Goal: Task Accomplishment & Management: Manage account settings

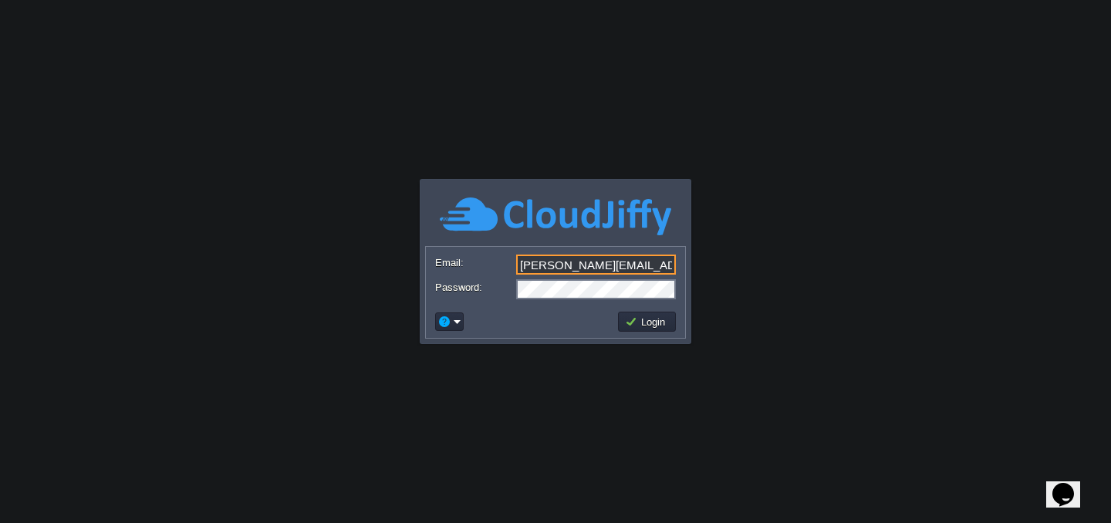
click at [594, 264] on input "[PERSON_NAME][EMAIL_ADDRESS][DOMAIN_NAME]" at bounding box center [596, 265] width 160 height 20
type input "[PERSON_NAME][EMAIL_ADDRESS][DOMAIN_NAME]"
click at [443, 420] on body "Application Platform v.8.10.2 Email: [PERSON_NAME][EMAIL_ADDRESS][DOMAIN_NAME] …" at bounding box center [555, 261] width 1111 height 523
click at [657, 325] on button "Login" at bounding box center [647, 322] width 45 height 14
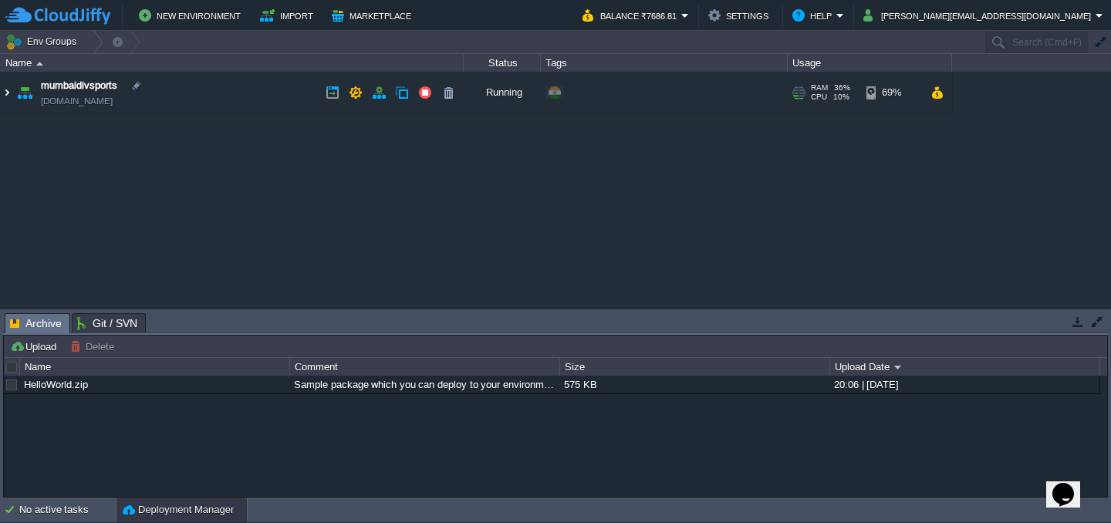
click at [6, 95] on img at bounding box center [7, 93] width 12 height 42
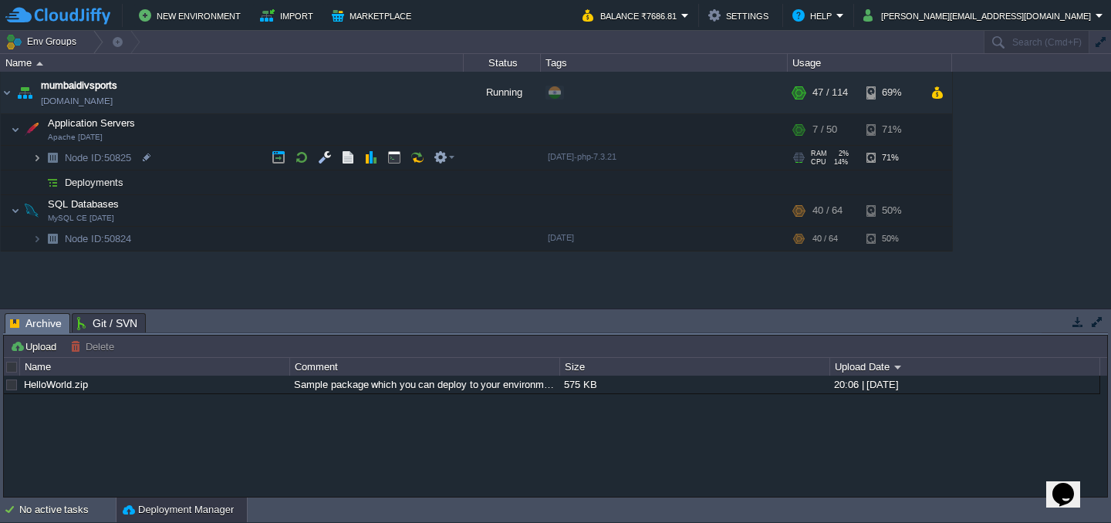
click at [38, 158] on img at bounding box center [36, 158] width 9 height 24
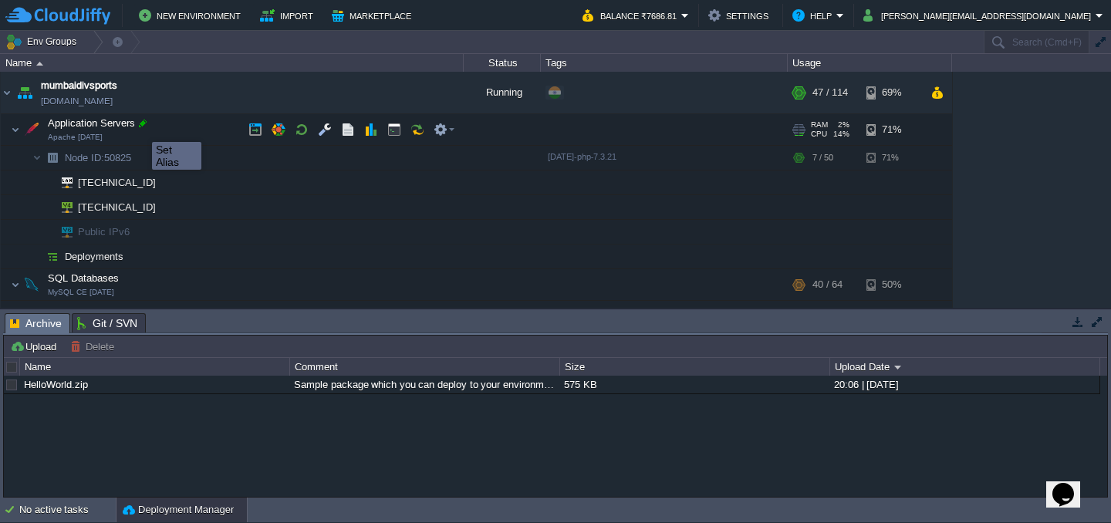
click at [142, 126] on div at bounding box center [143, 123] width 14 height 14
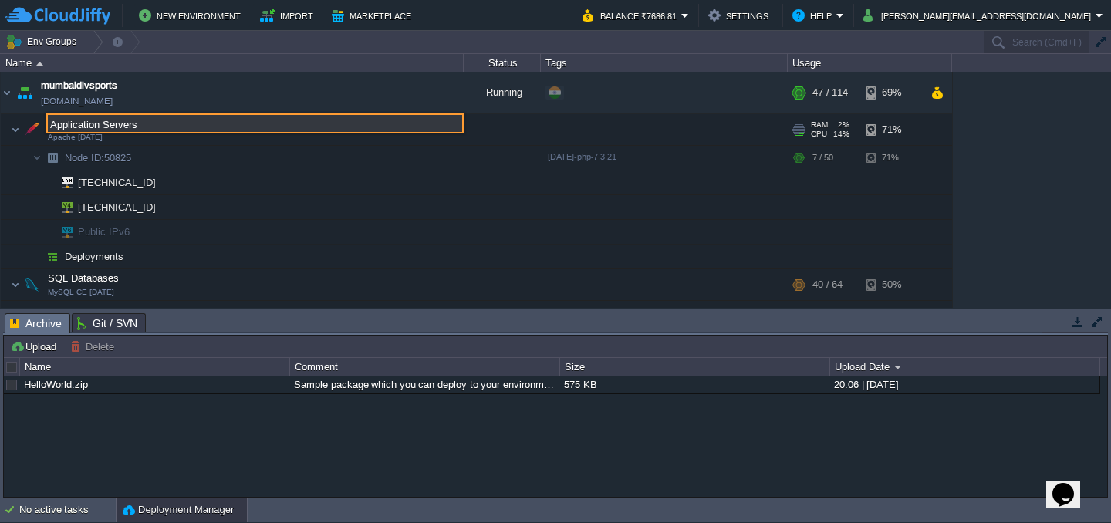
click at [93, 137] on span "Apache [DATE]" at bounding box center [75, 137] width 55 height 9
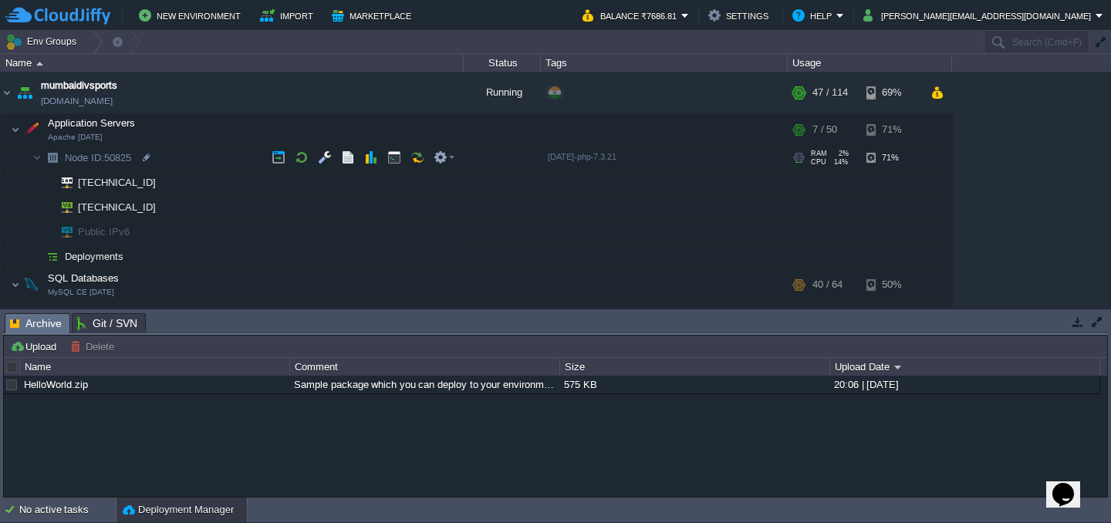
click at [558, 162] on div "[DATE]-php-7.3.21" at bounding box center [582, 157] width 74 height 14
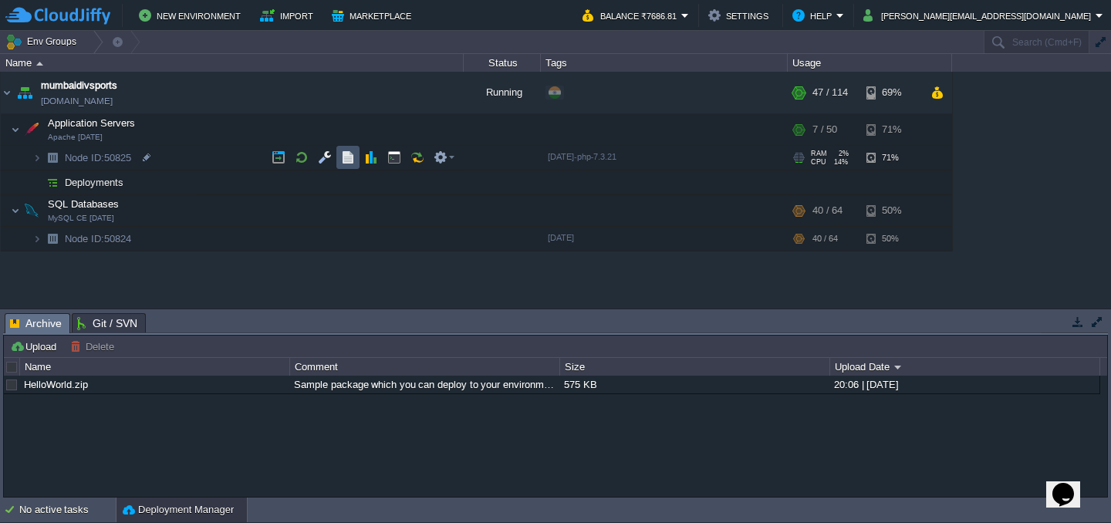
click at [350, 160] on button "button" at bounding box center [348, 157] width 14 height 14
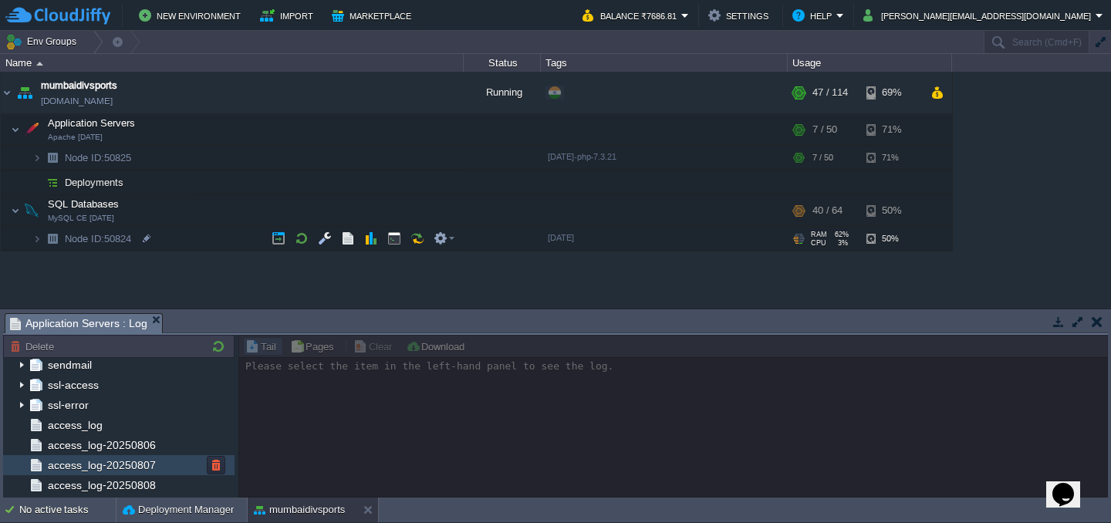
scroll to position [82, 0]
click at [301, 396] on div at bounding box center [672, 416] width 869 height 163
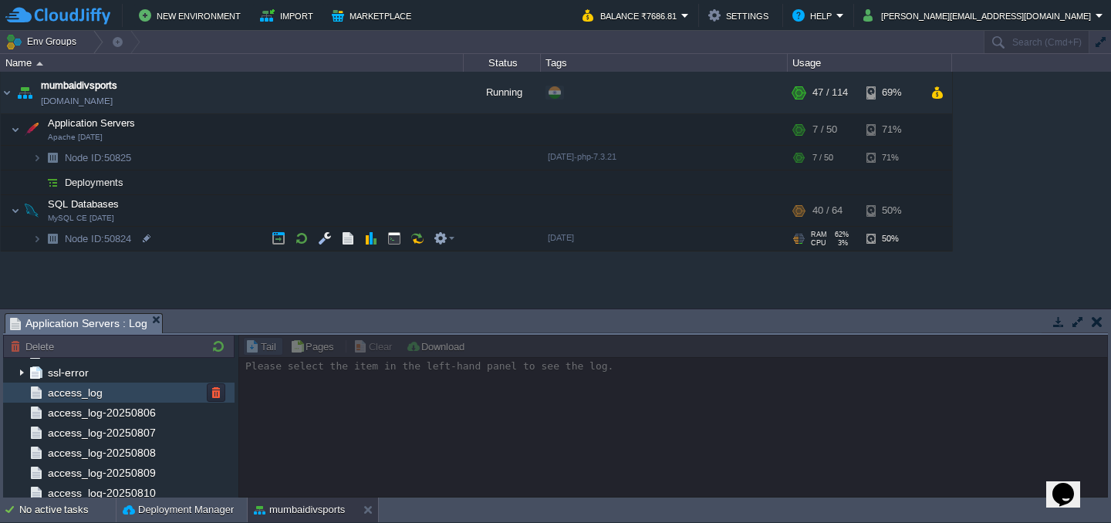
scroll to position [111, 0]
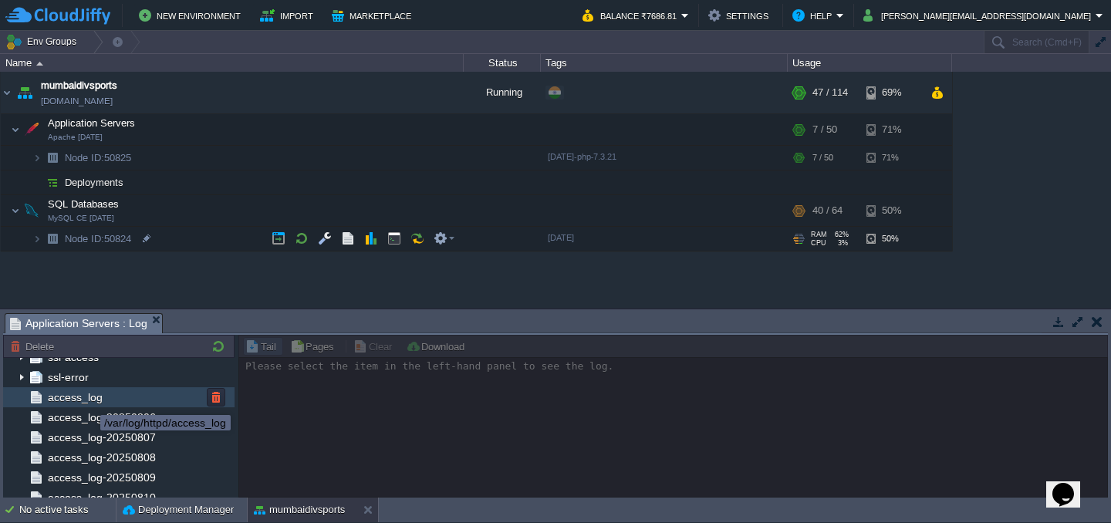
click at [89, 401] on span "access_log" at bounding box center [75, 397] width 60 height 14
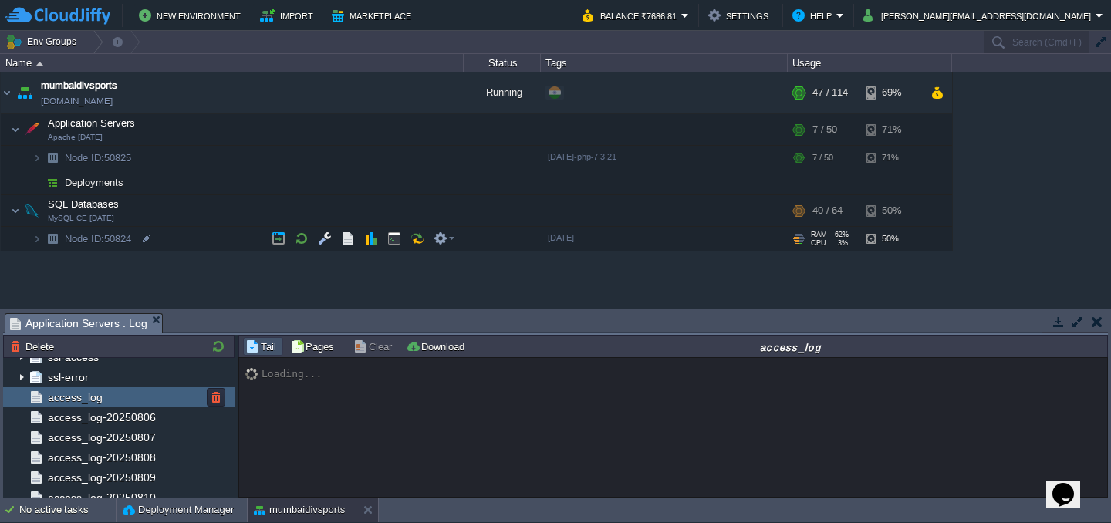
scroll to position [44761, 0]
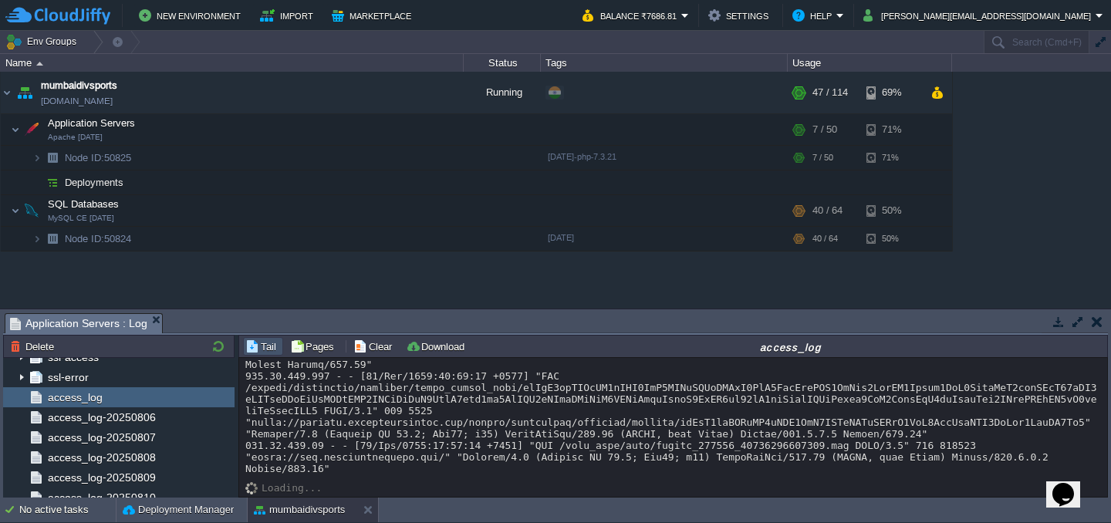
click at [1099, 320] on button "button" at bounding box center [1097, 322] width 11 height 14
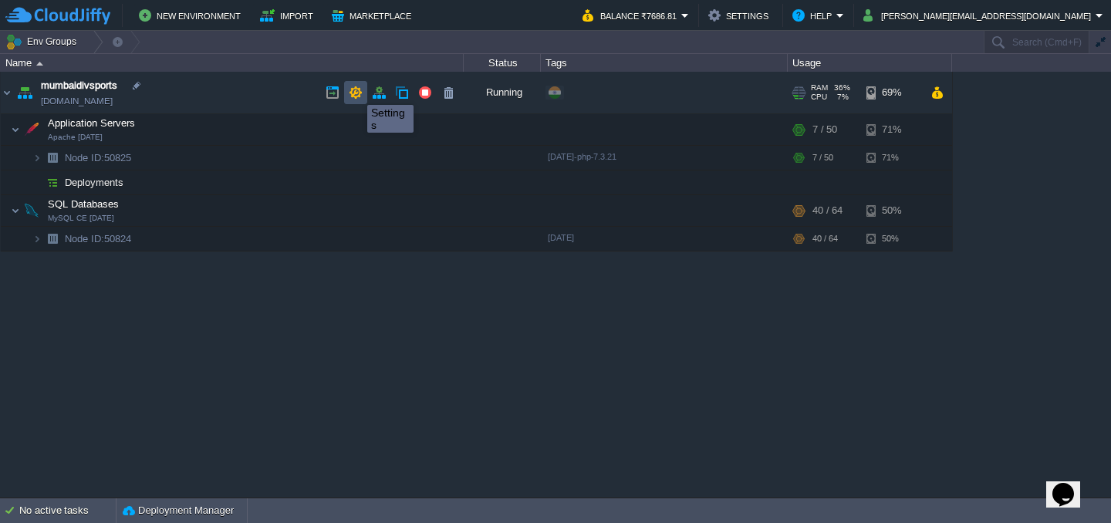
click at [356, 91] on button "button" at bounding box center [356, 93] width 14 height 14
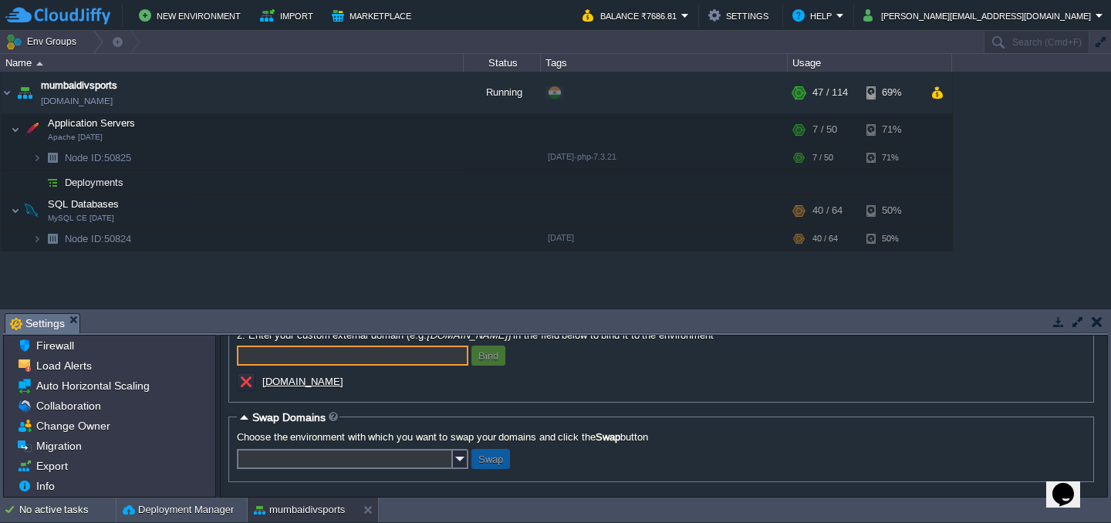
scroll to position [138, 0]
click at [1096, 320] on button "button" at bounding box center [1097, 322] width 11 height 14
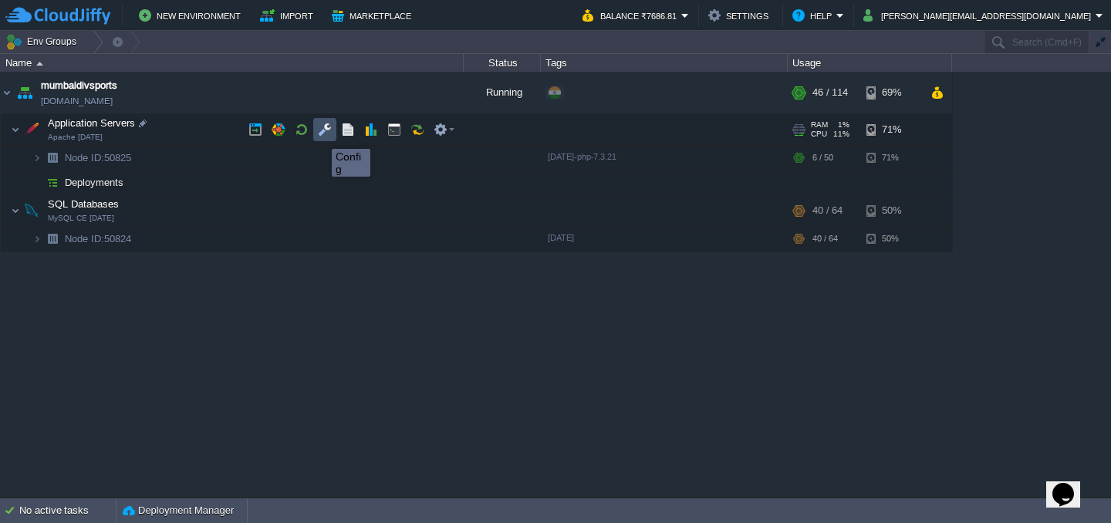
click at [320, 134] on button "button" at bounding box center [325, 130] width 14 height 14
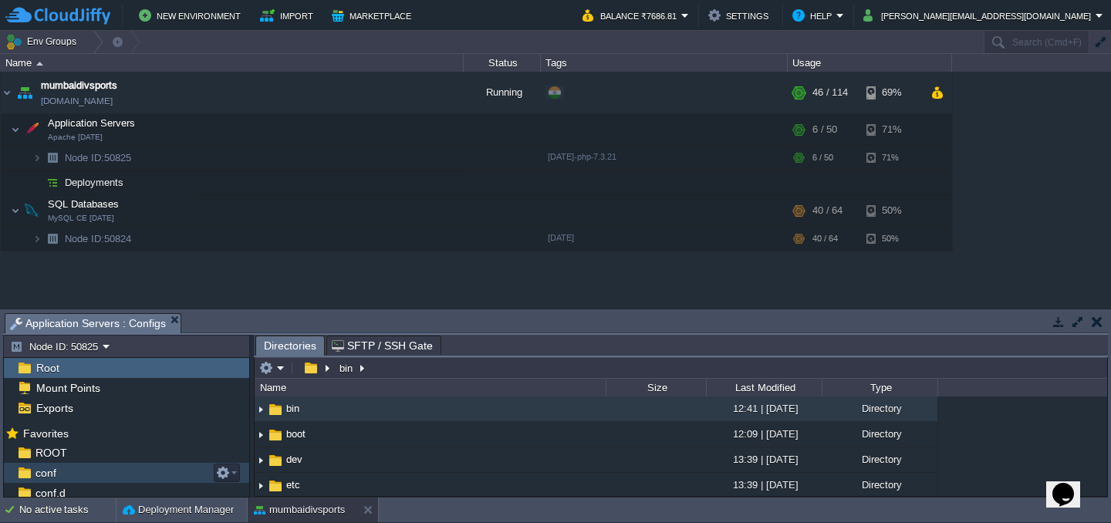
click at [61, 470] on div "conf" at bounding box center [126, 473] width 245 height 20
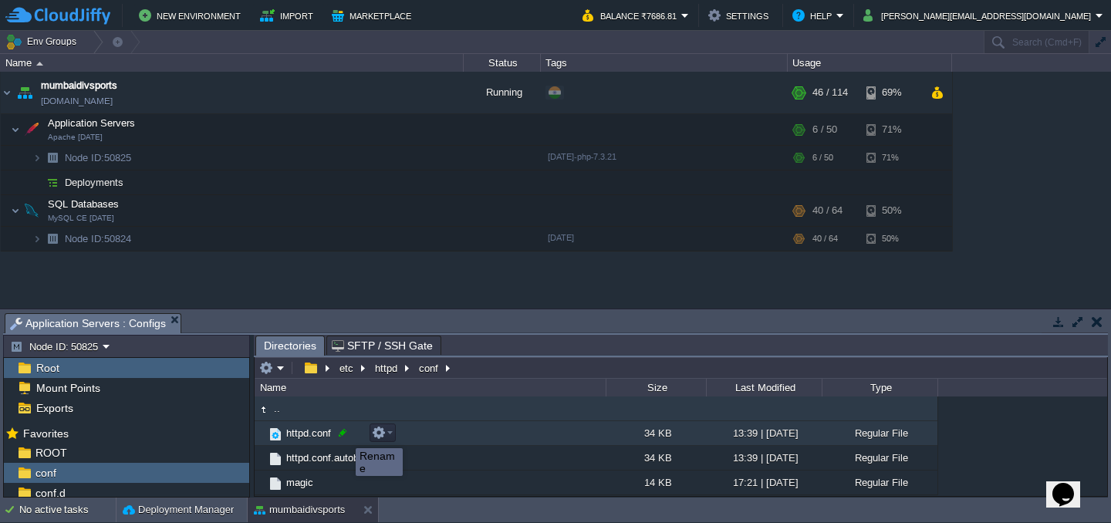
click at [344, 434] on div at bounding box center [343, 433] width 14 height 14
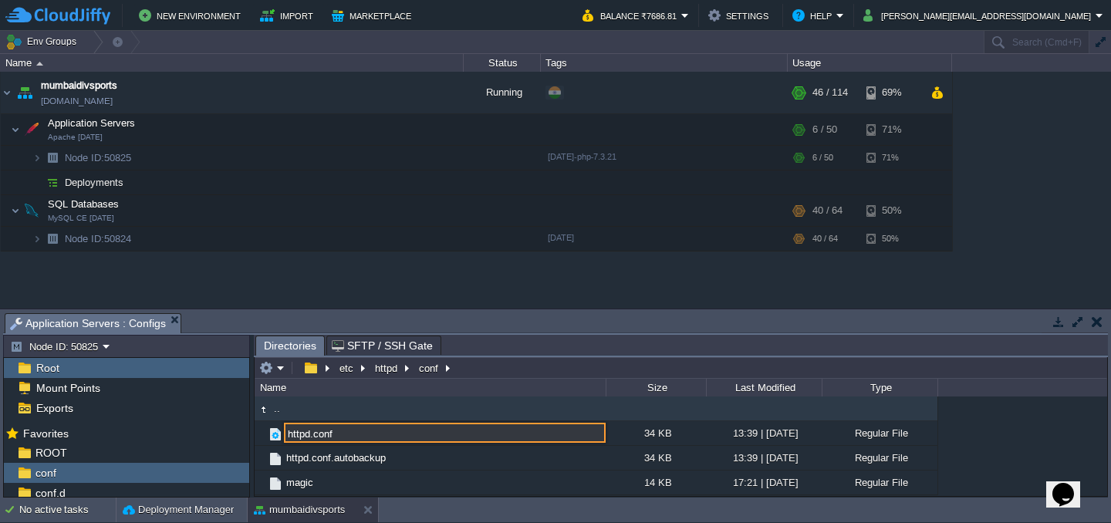
type input "/etc/httpd/conf"
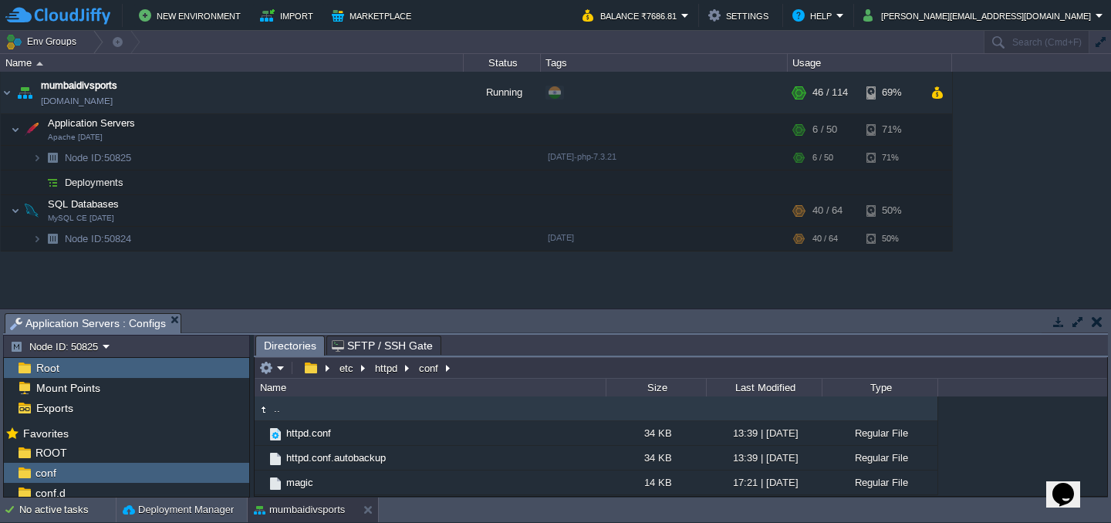
click at [514, 372] on input "text" at bounding box center [681, 368] width 852 height 22
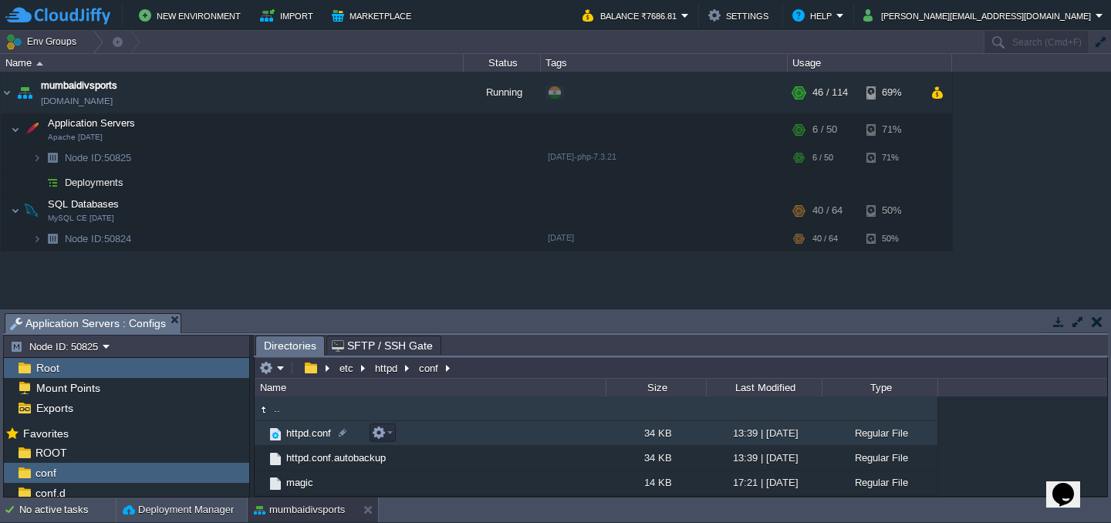
click at [396, 435] on td "httpd.conf" at bounding box center [430, 433] width 351 height 25
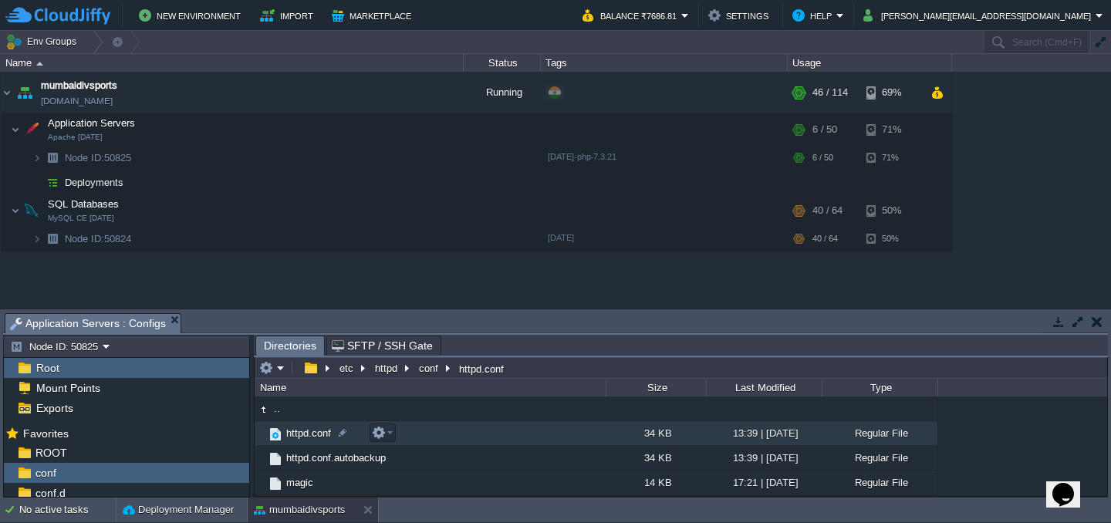
click at [352, 431] on td "httpd.conf" at bounding box center [430, 433] width 351 height 25
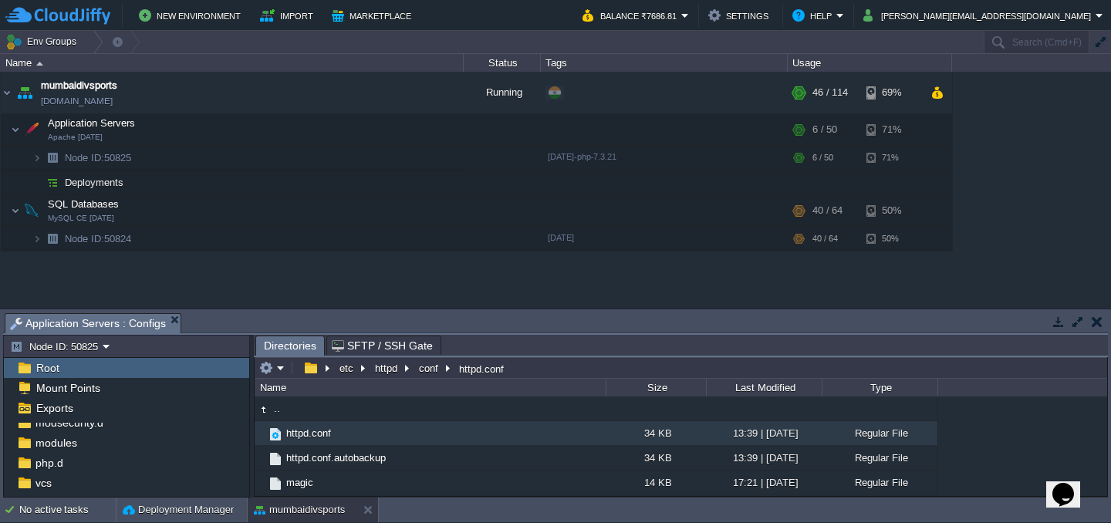
scroll to position [174, 0]
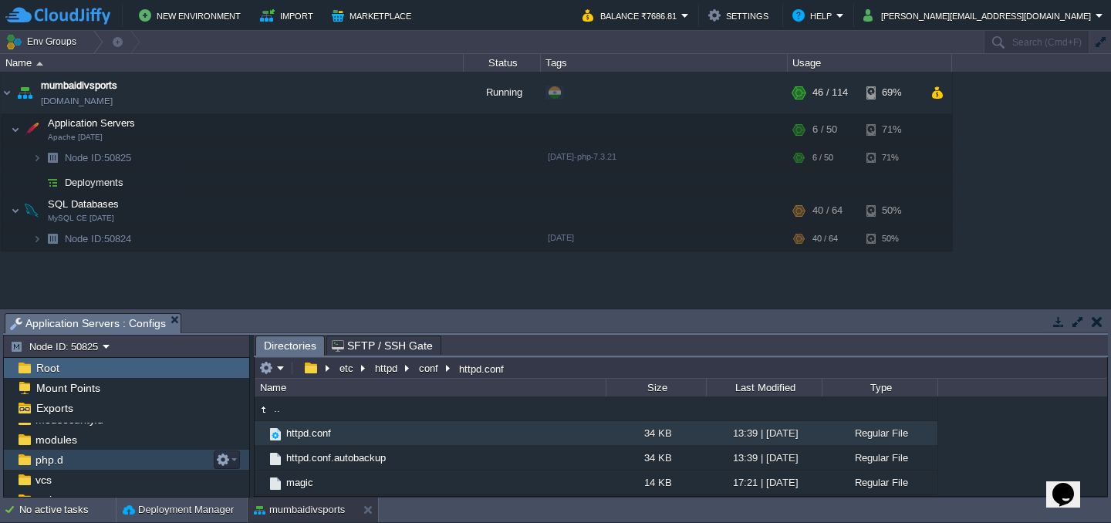
click at [55, 466] on span "php.d" at bounding box center [48, 460] width 33 height 14
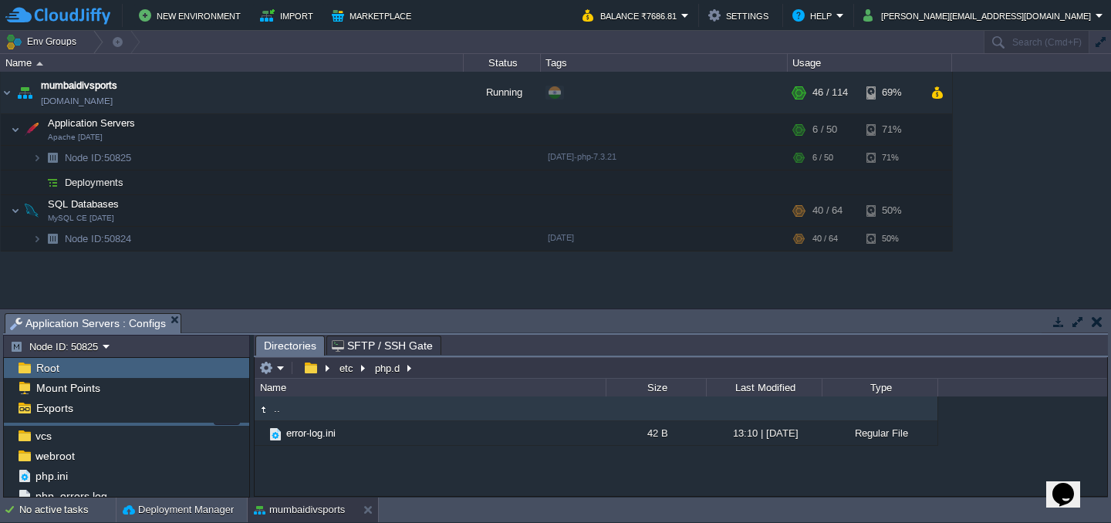
scroll to position [244, 0]
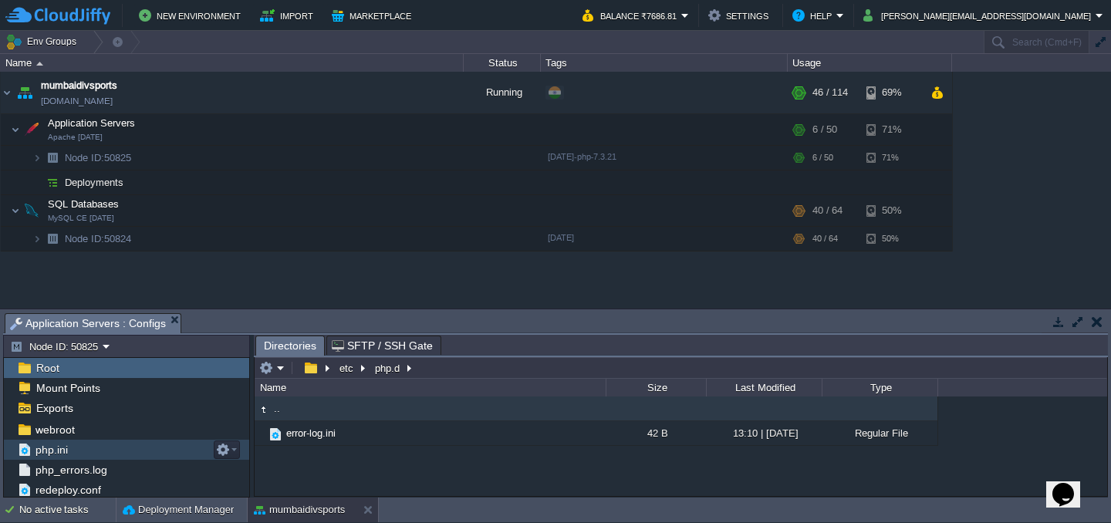
click at [68, 451] on span "php.ini" at bounding box center [51, 450] width 38 height 14
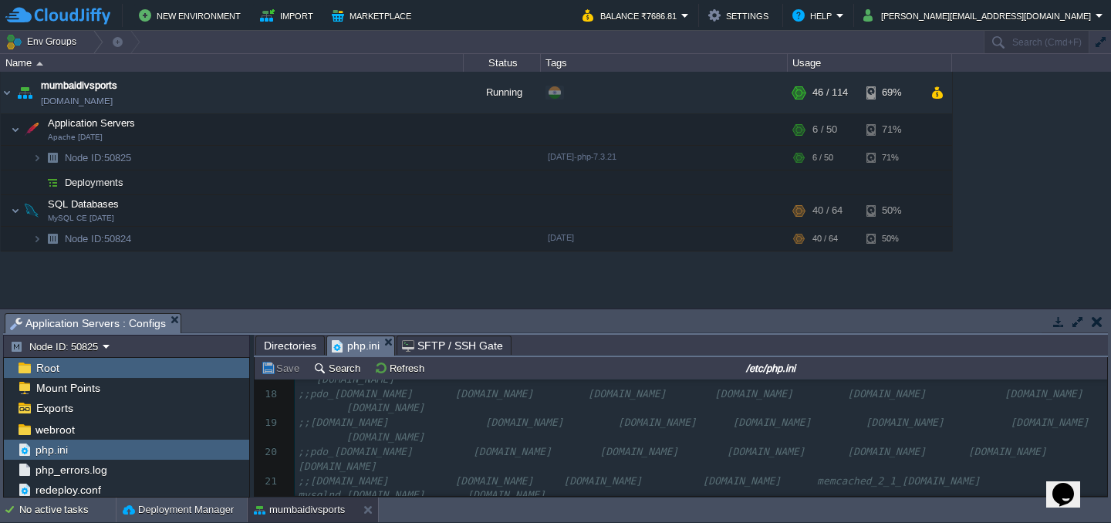
scroll to position [355, 0]
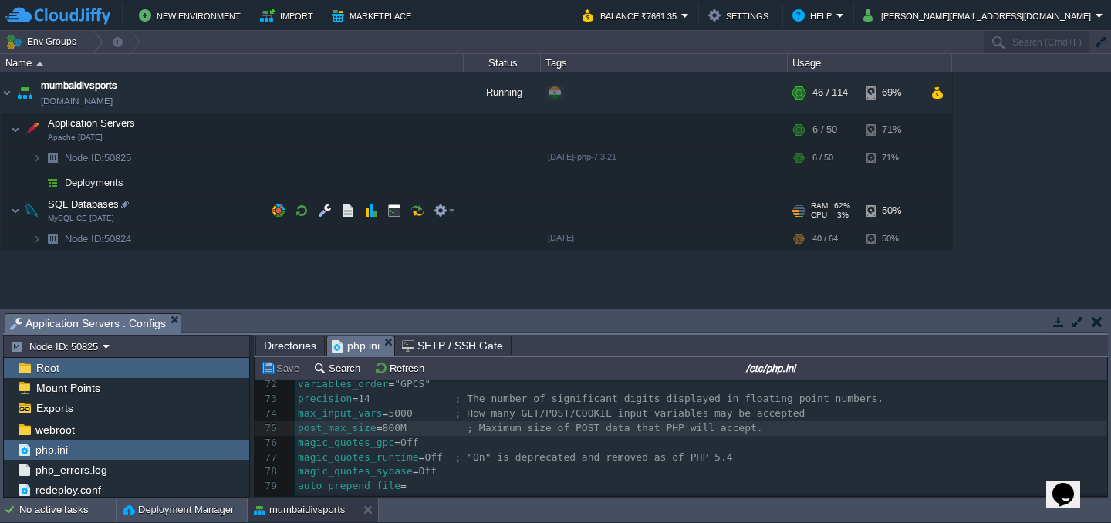
click at [404, 430] on span "800M ; Maximum size of POST data that PHP will accept." at bounding box center [573, 428] width 380 height 12
type textarea "1024"
click at [410, 413] on span "5000 ; How many GET/POST/COOKIE input variables may be accepted" at bounding box center [596, 413] width 417 height 12
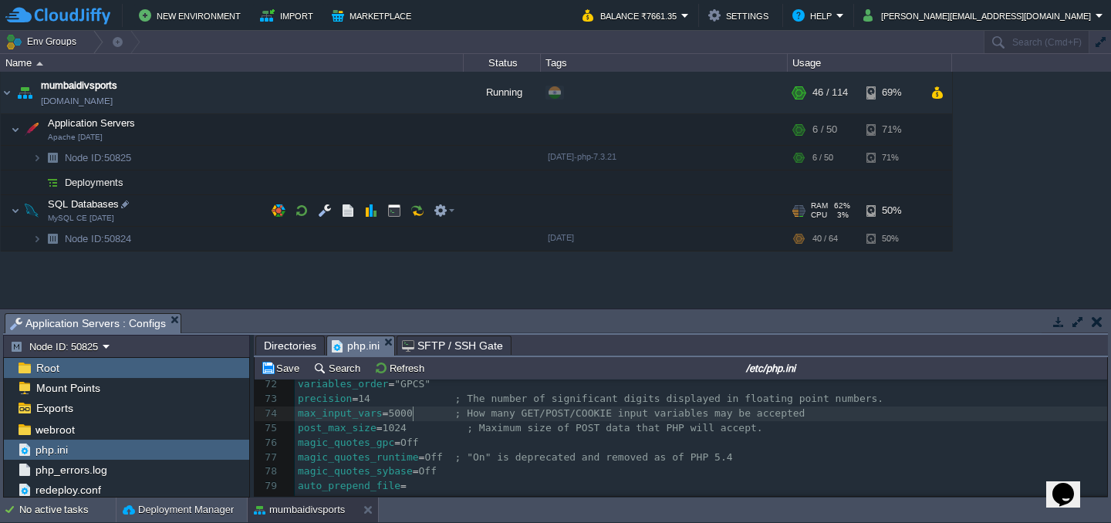
click at [410, 413] on span "5000 ; How many GET/POST/COOKIE input variables may be accepted" at bounding box center [596, 413] width 417 height 12
click at [407, 413] on div "xxxxxxxxxx ; ######################################### Welcome to Jelastic ####…" at bounding box center [701, 435] width 812 height 407
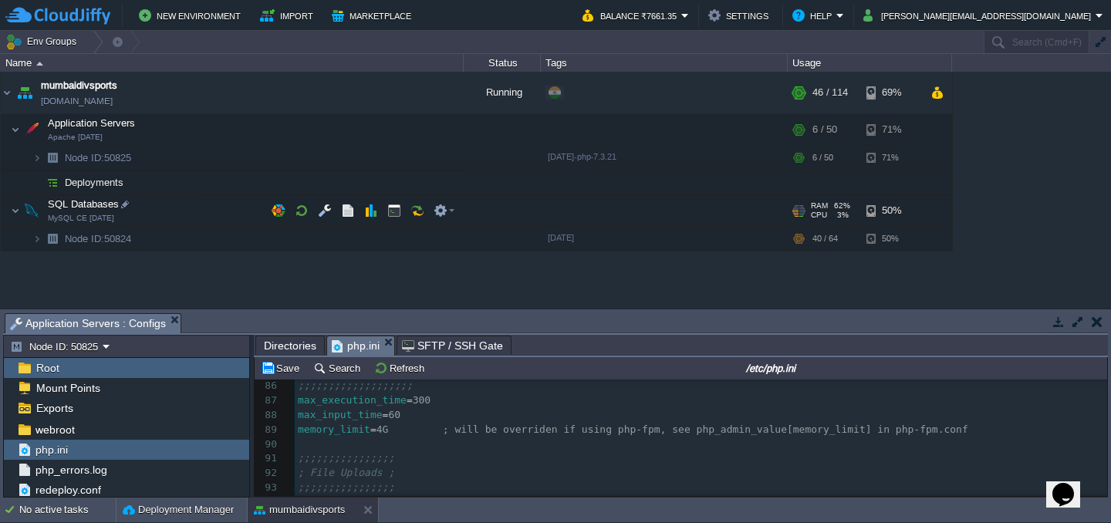
scroll to position [1238, 0]
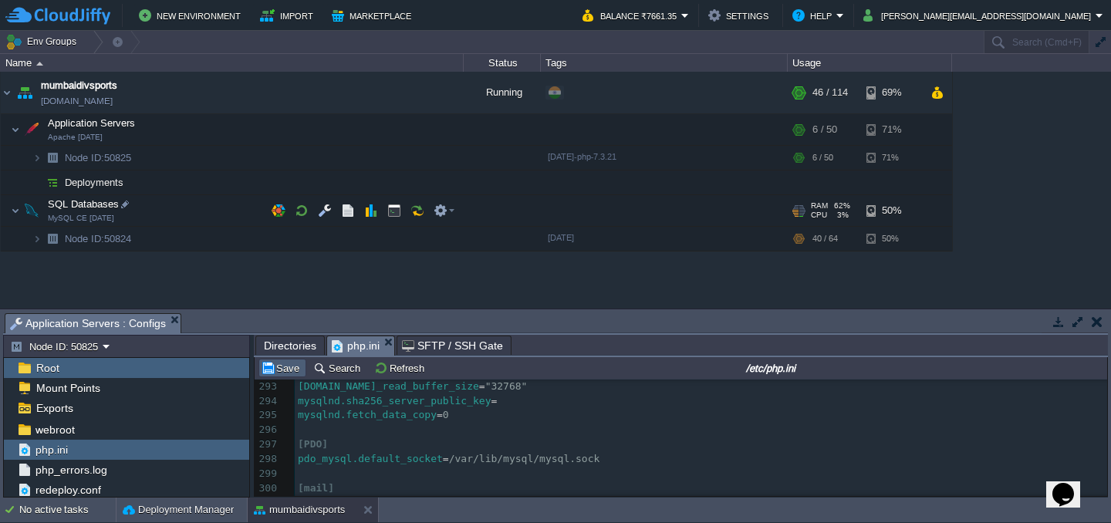
type textarea "8"
click at [288, 367] on button "Save" at bounding box center [282, 368] width 43 height 14
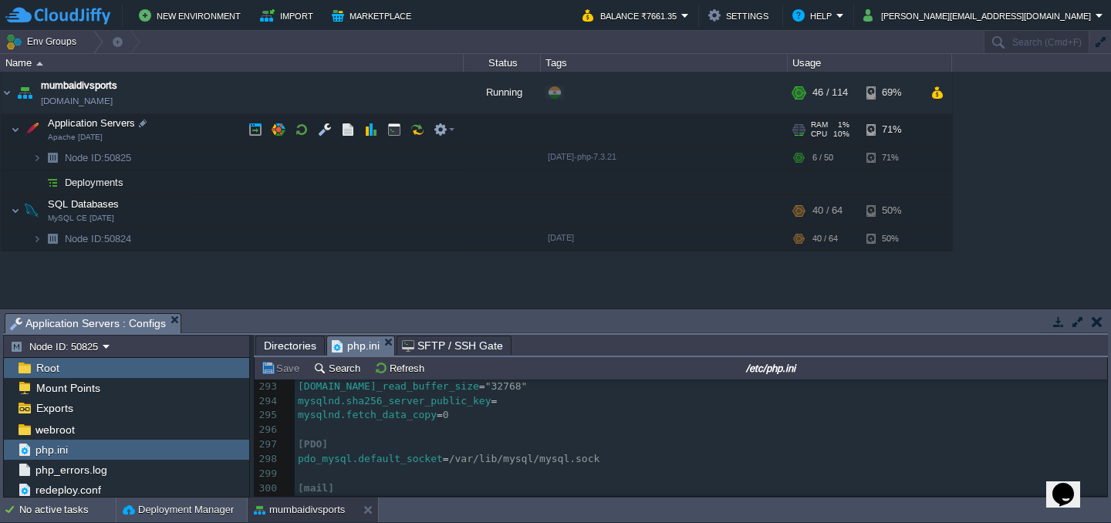
click at [23, 129] on img at bounding box center [32, 129] width 22 height 31
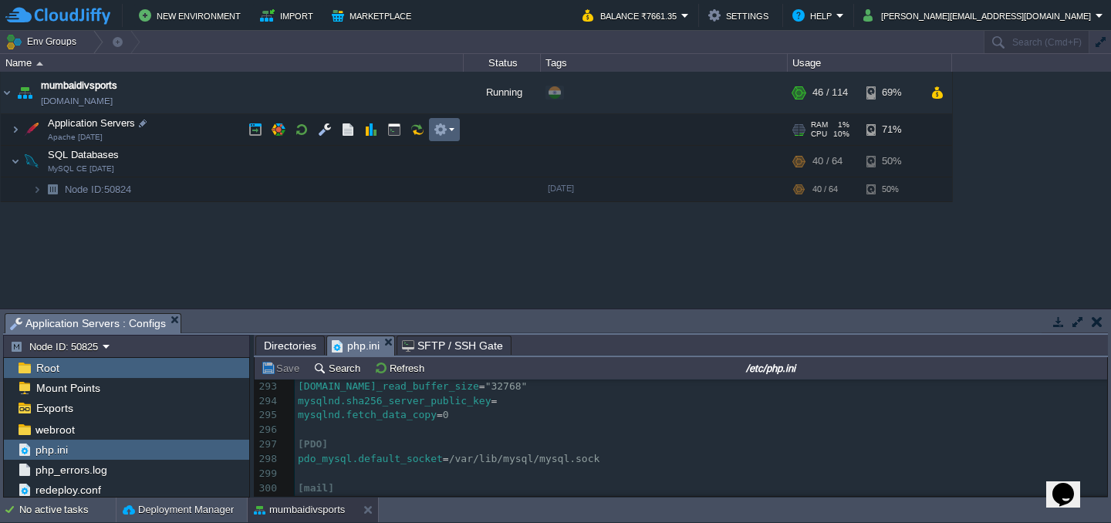
click at [453, 130] on em at bounding box center [444, 130] width 21 height 14
click at [19, 133] on img at bounding box center [15, 129] width 9 height 31
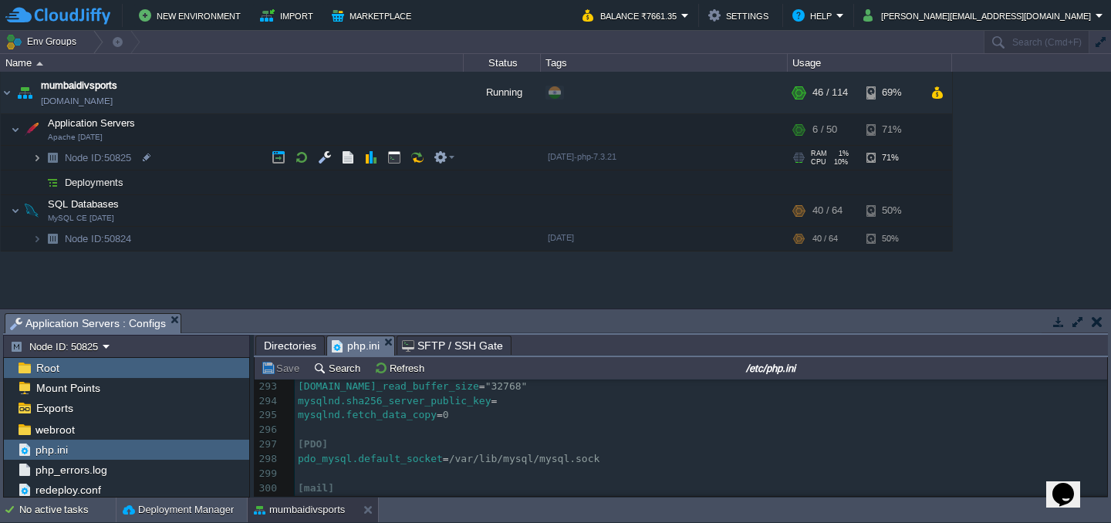
click at [34, 159] on img at bounding box center [36, 158] width 9 height 24
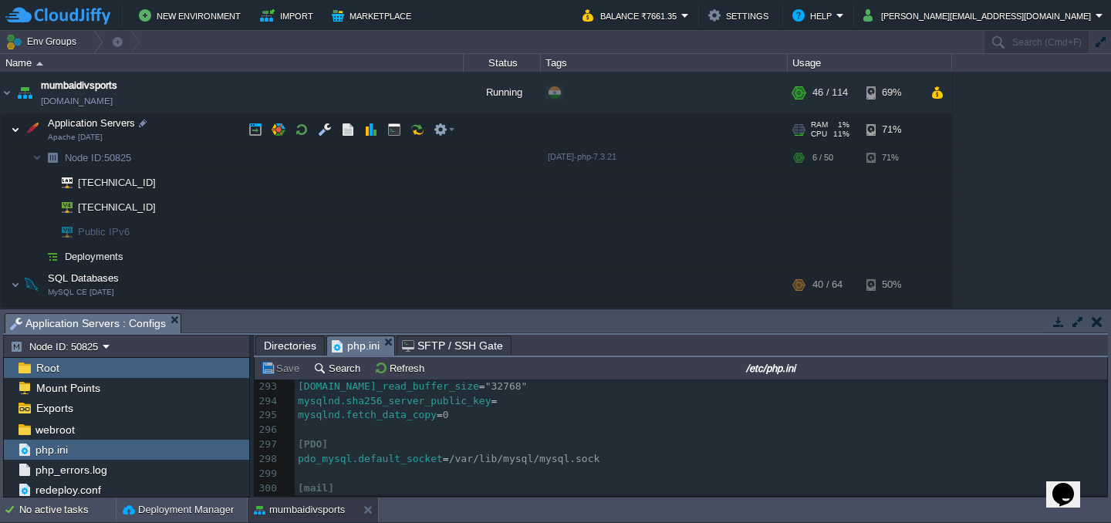
click at [12, 129] on img at bounding box center [15, 129] width 9 height 31
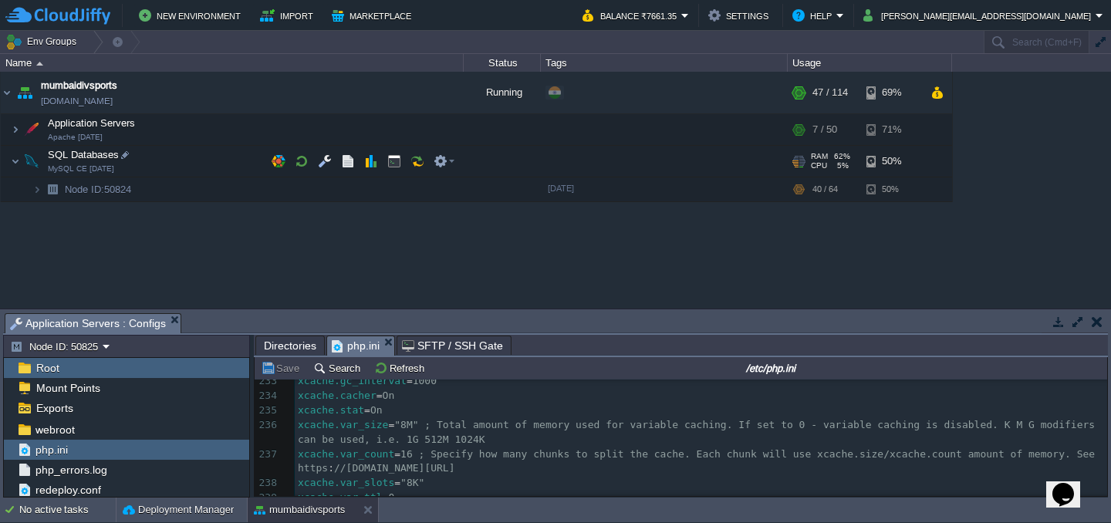
scroll to position [3397, 0]
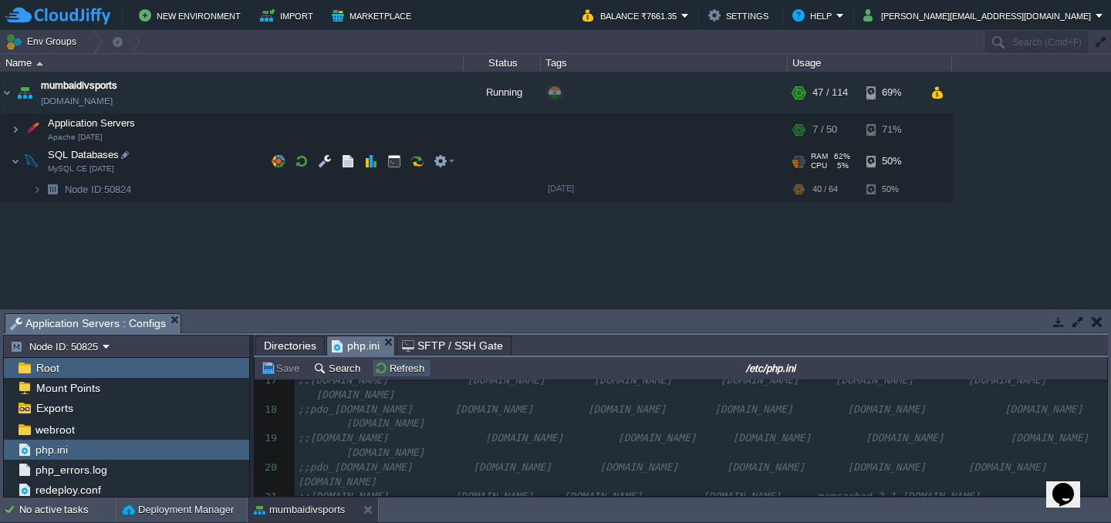
click at [390, 373] on button "Refresh" at bounding box center [401, 368] width 55 height 14
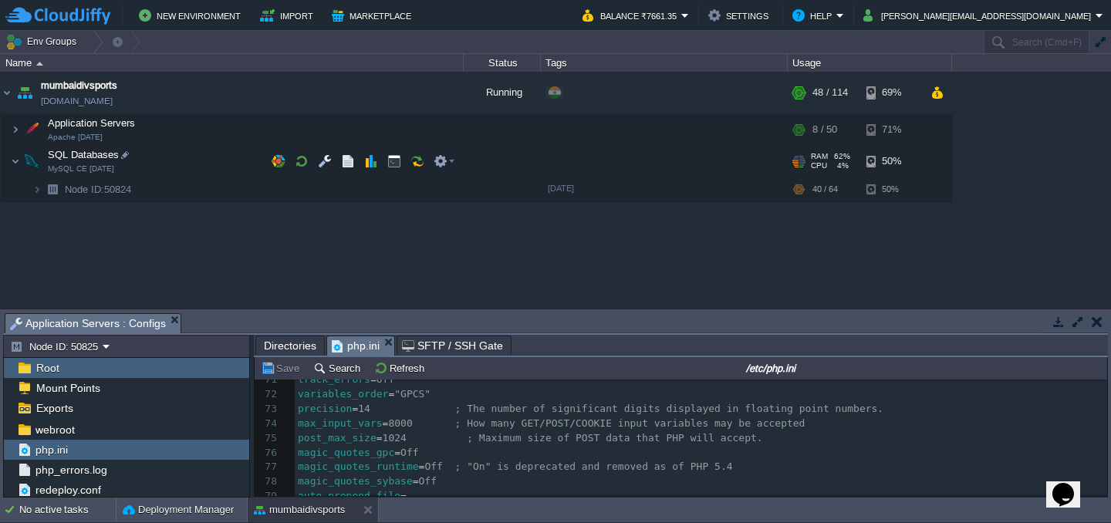
click at [436, 441] on span "1024 ; Maximum size of POST data that PHP will accept." at bounding box center [573, 438] width 380 height 12
click at [419, 440] on div "718 ; ######################################### Welcome to Jelastic ###########…" at bounding box center [701, 293] width 812 height 684
type textarea "M"
click at [287, 375] on button "Save" at bounding box center [282, 368] width 43 height 14
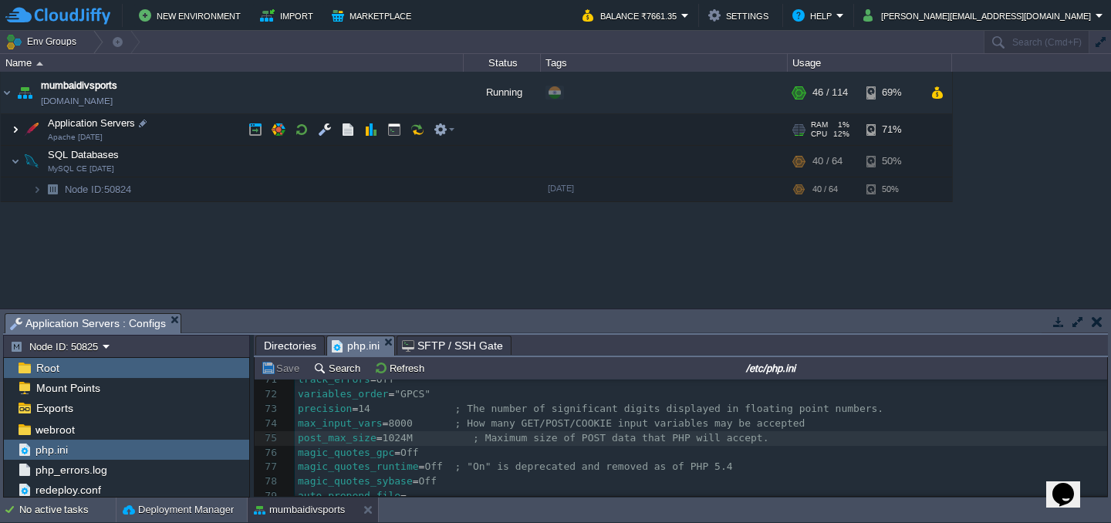
click at [15, 131] on img at bounding box center [15, 129] width 9 height 31
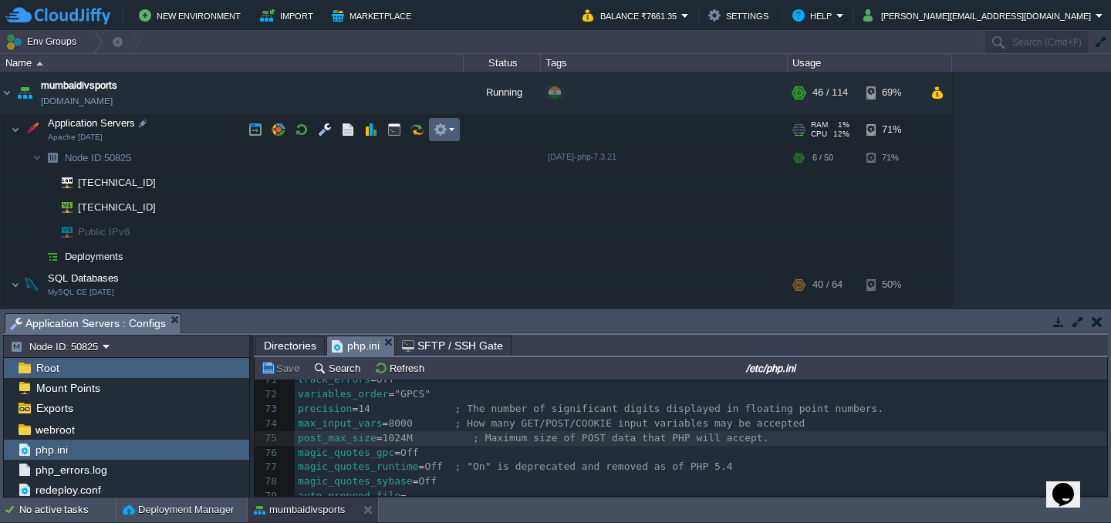
click at [453, 134] on em at bounding box center [444, 130] width 21 height 14
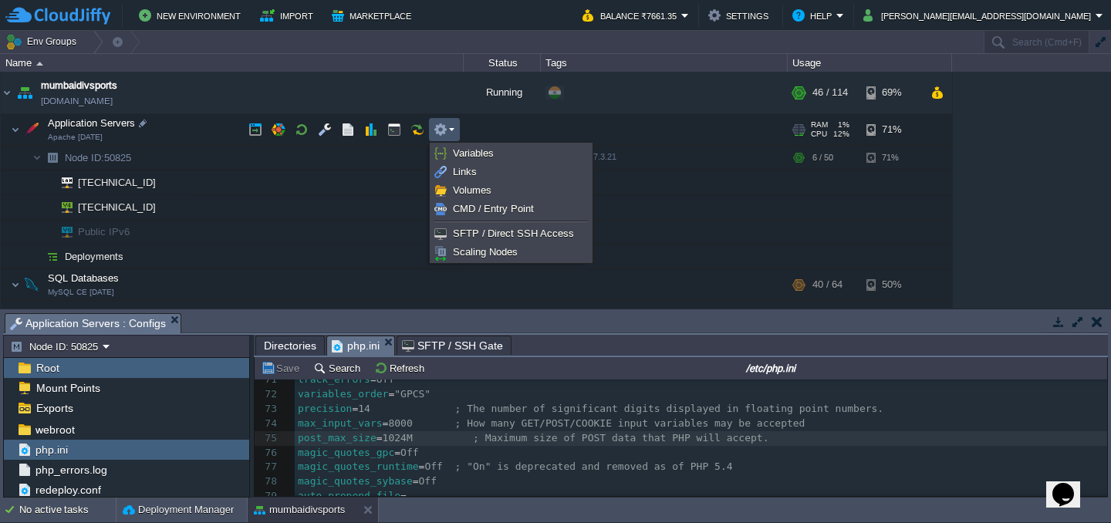
click at [178, 182] on td "[TECHNICAL_ID]" at bounding box center [232, 182] width 463 height 25
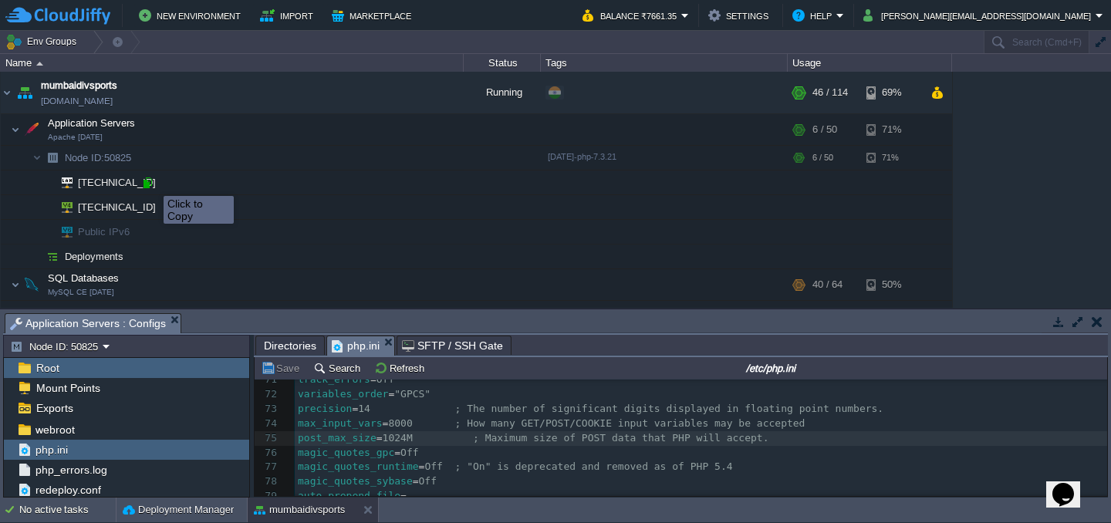
click at [152, 182] on div at bounding box center [147, 183] width 14 height 14
click at [65, 181] on img at bounding box center [62, 182] width 22 height 24
click at [39, 156] on img at bounding box center [36, 158] width 9 height 24
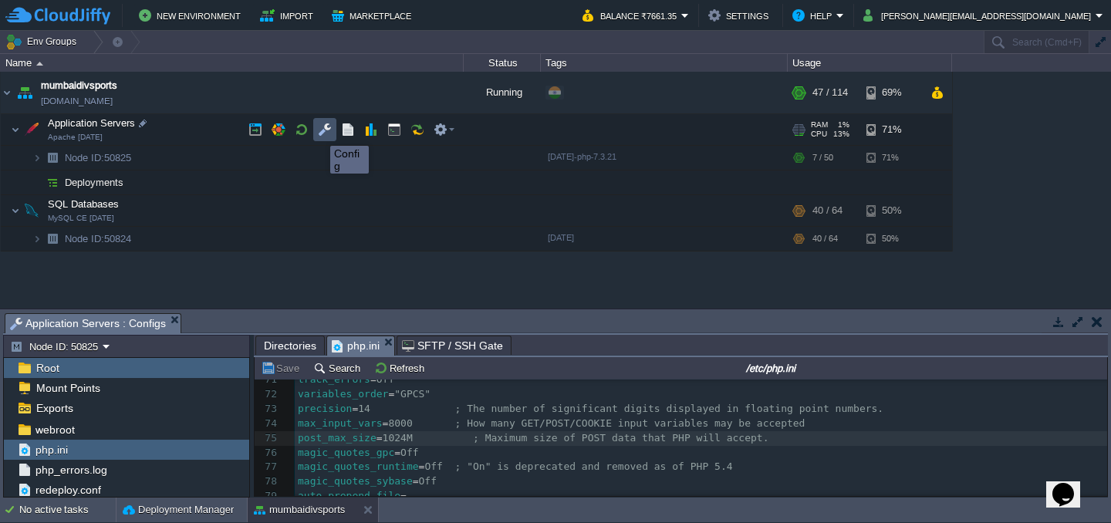
click at [322, 133] on button "button" at bounding box center [325, 130] width 14 height 14
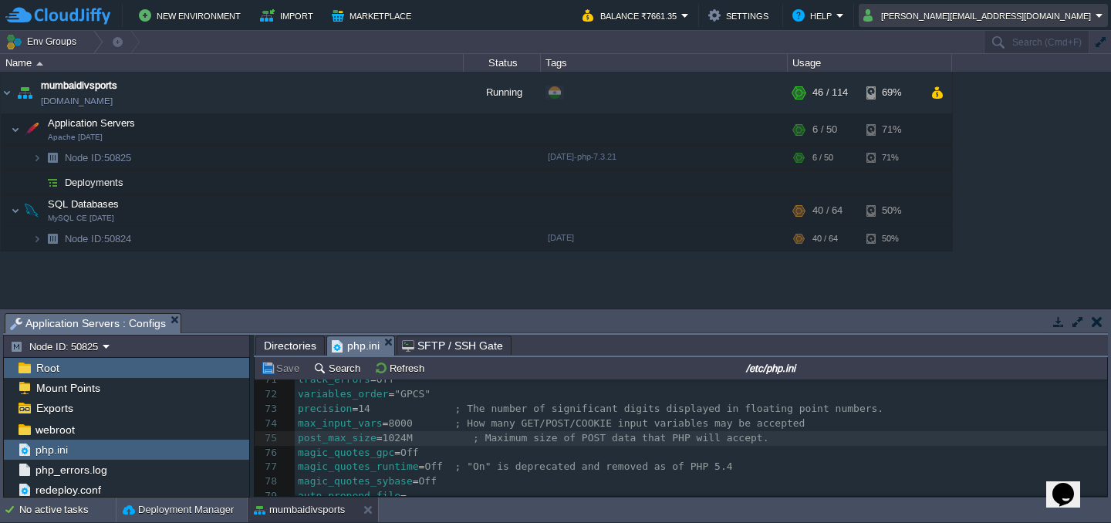
click at [1018, 25] on td "[PERSON_NAME][EMAIL_ADDRESS][DOMAIN_NAME]" at bounding box center [983, 15] width 249 height 23
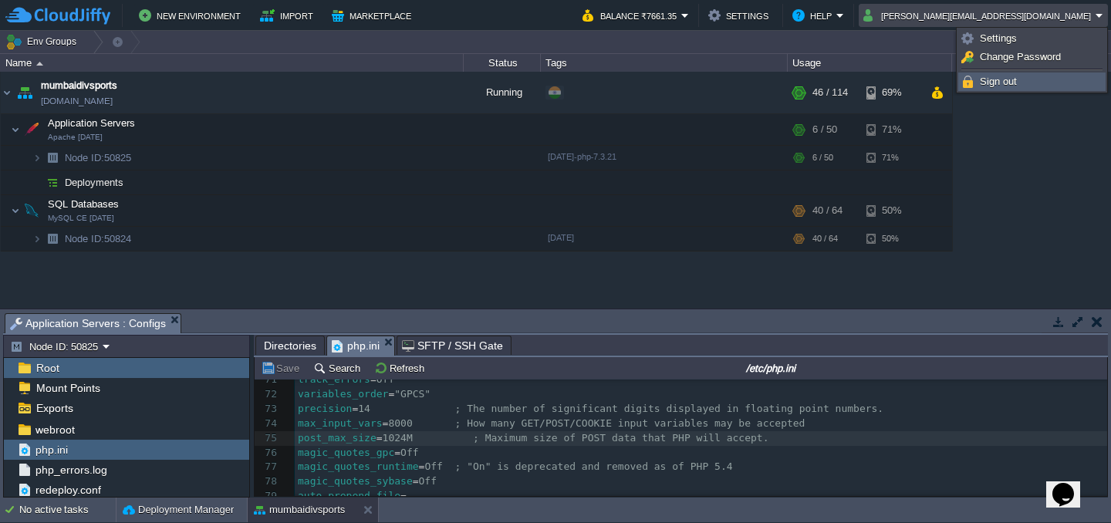
click at [1006, 79] on span "Sign out" at bounding box center [998, 82] width 37 height 12
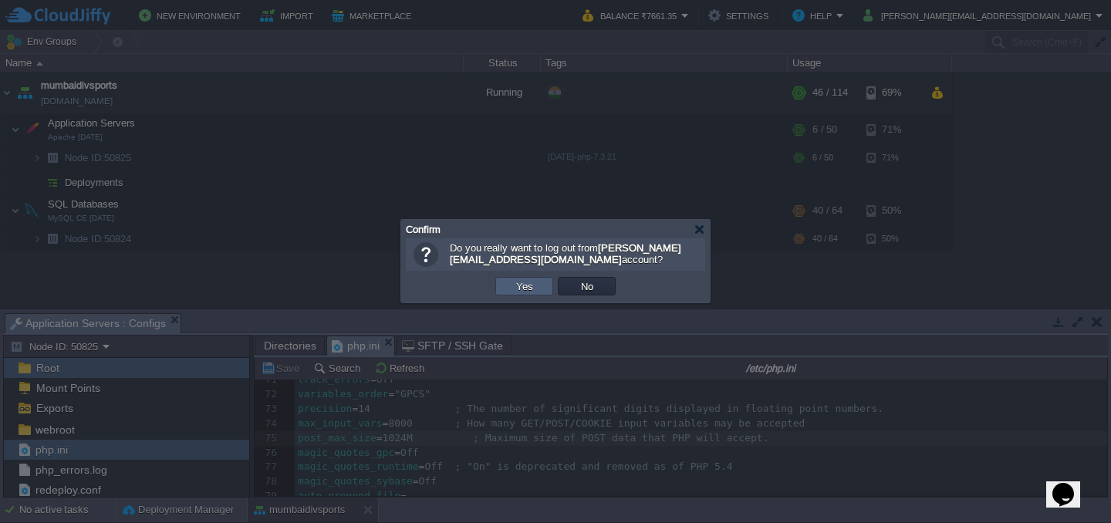
click at [521, 286] on button "Yes" at bounding box center [524, 286] width 26 height 14
